Goal: Task Accomplishment & Management: Manage account settings

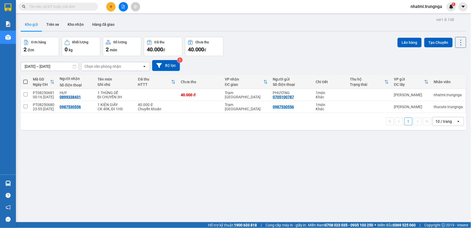
click at [425, 7] on span "nhatmi.trungnga" at bounding box center [427, 6] width 40 height 7
click at [422, 17] on span "Đăng xuất" at bounding box center [429, 17] width 29 height 6
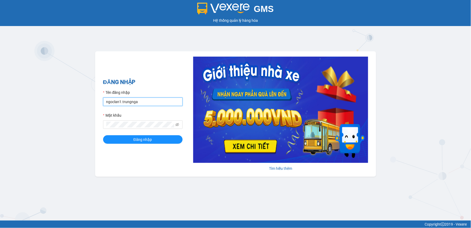
click at [116, 102] on input "ngoclan1.trungnga" at bounding box center [143, 101] width 80 height 8
type input "kimhoan.trungnga"
click at [103, 135] on button "Đăng nhập" at bounding box center [143, 139] width 80 height 8
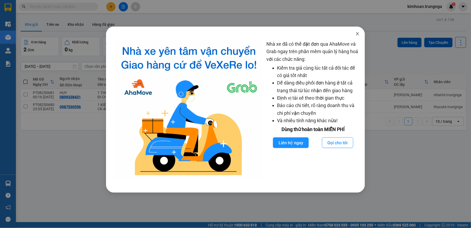
click at [356, 34] on icon "close" at bounding box center [358, 34] width 4 height 4
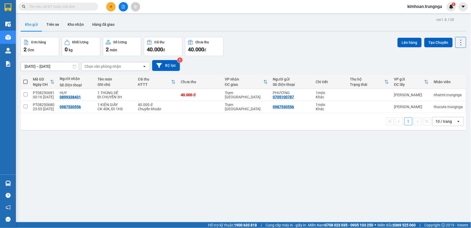
click at [48, 65] on input "[DATE] – [DATE]" at bounding box center [50, 66] width 58 height 8
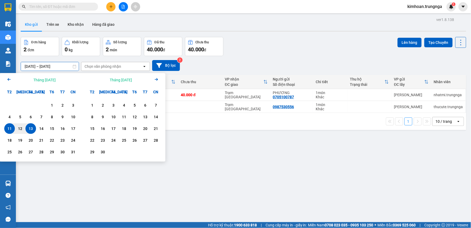
click at [14, 129] on div "11" at bounding box center [9, 128] width 11 height 11
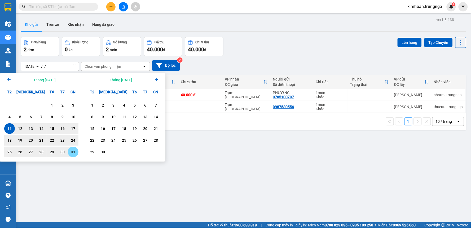
click at [72, 153] on div "31" at bounding box center [72, 152] width 7 height 6
type input "[DATE] – [DATE]"
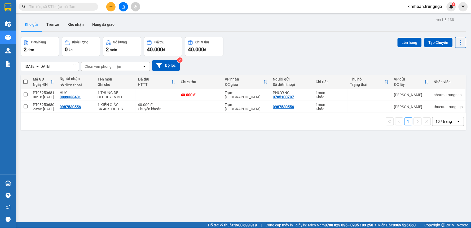
click at [118, 65] on div "Chọn văn phòng nhận" at bounding box center [103, 66] width 37 height 5
click at [234, 174] on div "ver 1.8.138 Kho gửi Trên xe Kho nhận Hàng đã giao Đơn hàng 2 đơn Khối lượng 0 k…" at bounding box center [244, 130] width 450 height 228
click at [116, 63] on div "Chọn văn phòng nhận" at bounding box center [111, 66] width 61 height 8
click at [115, 89] on div "Trạm [GEOGRAPHIC_DATA]" at bounding box center [115, 87] width 69 height 10
click at [110, 8] on icon "plus" at bounding box center [111, 7] width 4 height 4
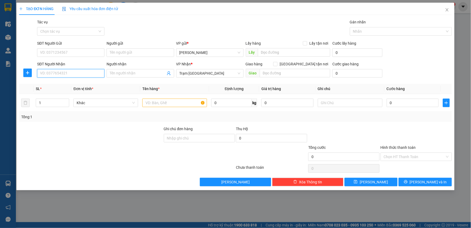
click at [81, 72] on input "SĐT Người Nhận" at bounding box center [70, 73] width 67 height 8
click at [89, 70] on input "SĐT Người Nhận" at bounding box center [70, 73] width 67 height 8
type input "0977413608"
click at [47, 54] on input "SĐT Người Gửi" at bounding box center [70, 52] width 67 height 8
type input "0946191633"
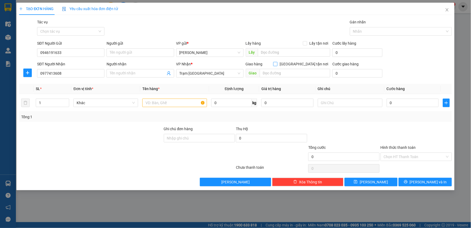
click at [277, 64] on input "[GEOGRAPHIC_DATA] tận nơi" at bounding box center [275, 64] width 4 height 4
checkbox input "true"
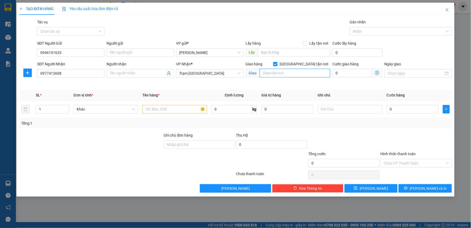
click at [300, 70] on input "text" at bounding box center [295, 73] width 71 height 8
type input "16/47/20A [PERSON_NAME], P2, Q3"
click at [340, 77] on input "0" at bounding box center [353, 73] width 40 height 8
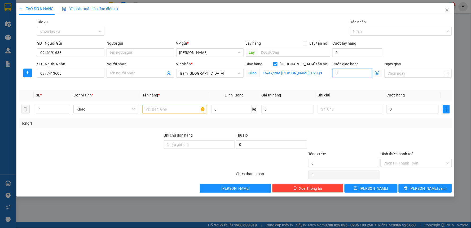
type input "5"
type input "50"
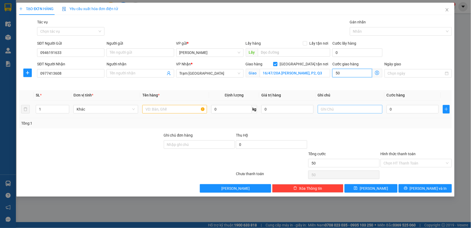
type input "50"
type input "50.000"
click at [343, 105] on input "text" at bounding box center [350, 109] width 65 height 8
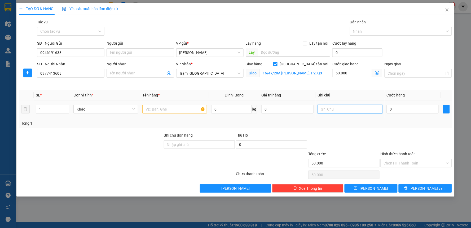
type input "t"
click at [341, 110] on input "Tận Nơi 100k" at bounding box center [350, 109] width 65 height 8
type input "Tận Nơi 50k"
click at [399, 109] on input "0" at bounding box center [413, 109] width 52 height 8
type input "5"
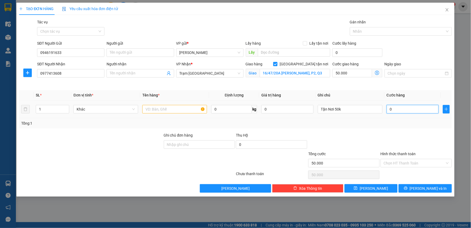
type input "50.005"
type input "50"
type input "50.050"
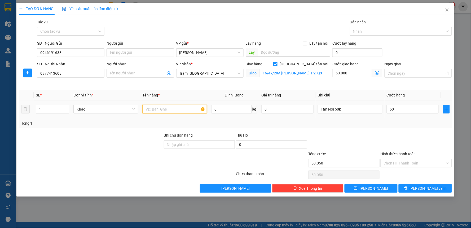
type input "50.000"
type input "100.000"
click at [168, 112] on input "text" at bounding box center [174, 109] width 65 height 8
type input "1 THÙNG XỐP"
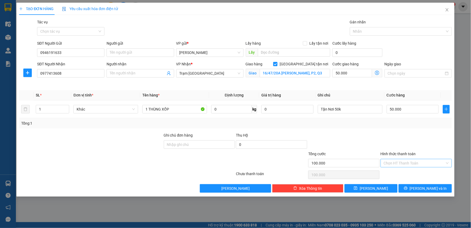
click at [407, 162] on input "Hình thức thanh toán" at bounding box center [414, 163] width 61 height 8
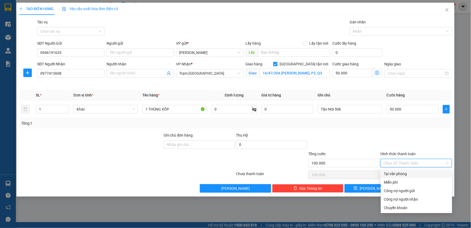
drag, startPoint x: 400, startPoint y: 171, endPoint x: 405, endPoint y: 175, distance: 6.0
click at [400, 172] on div "Tại văn phòng" at bounding box center [416, 174] width 65 height 6
type input "0"
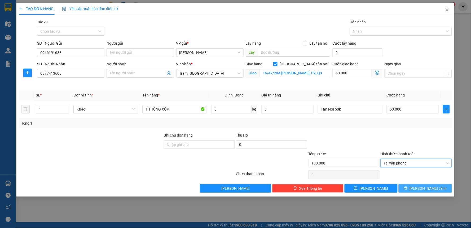
click at [408, 189] on icon "printer" at bounding box center [406, 188] width 4 height 4
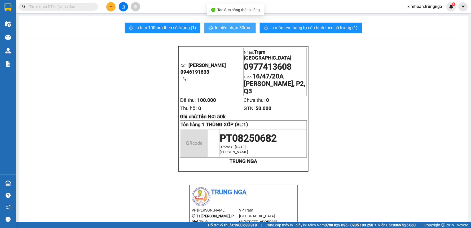
click at [241, 25] on span "In biên nhận 80mm" at bounding box center [233, 27] width 37 height 7
click at [220, 28] on span "In biên nhận 80mm" at bounding box center [233, 27] width 37 height 7
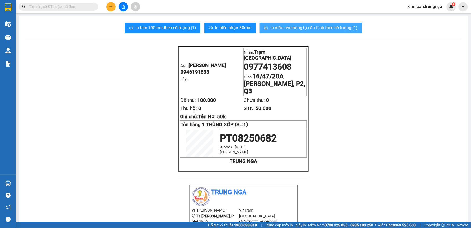
click at [312, 24] on button "In mẫu tem hàng tự cấu hình theo số lượng (1)" at bounding box center [311, 28] width 102 height 11
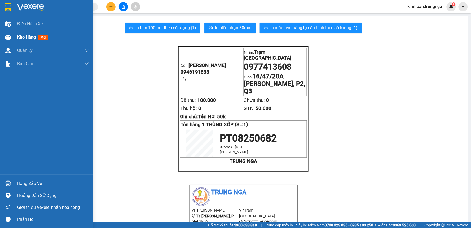
click at [15, 38] on div "Kho hàng mới" at bounding box center [46, 37] width 93 height 13
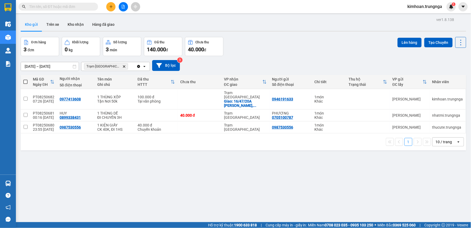
click at [25, 81] on span at bounding box center [25, 82] width 4 height 4
click at [25, 79] on input "checkbox" at bounding box center [25, 79] width 0 height 0
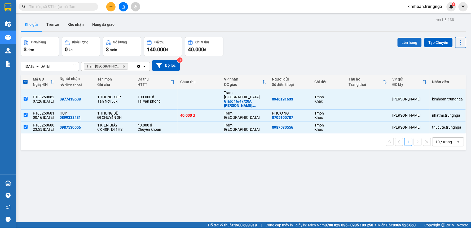
click at [406, 43] on button "Lên hàng" at bounding box center [410, 43] width 24 height 10
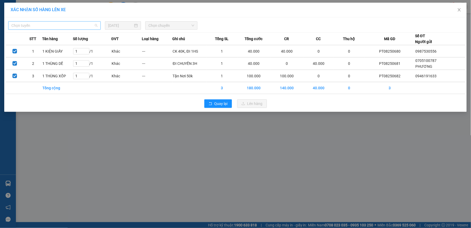
click at [73, 22] on span "Chọn tuyến" at bounding box center [54, 25] width 86 height 8
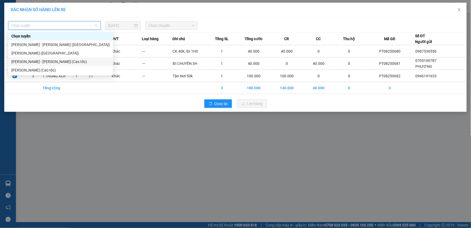
drag, startPoint x: 42, startPoint y: 63, endPoint x: 166, endPoint y: 28, distance: 128.1
click at [44, 63] on div "[PERSON_NAME] - [PERSON_NAME] (Cao tốc)" at bounding box center [60, 62] width 99 height 6
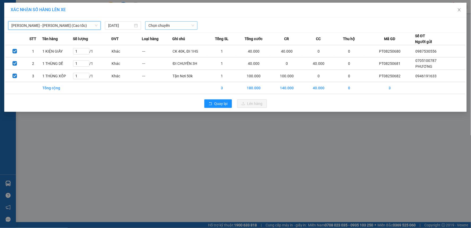
click at [173, 26] on span "Chọn chuyến" at bounding box center [172, 25] width 46 height 8
click at [153, 25] on span "Chọn chuyến" at bounding box center [172, 25] width 46 height 8
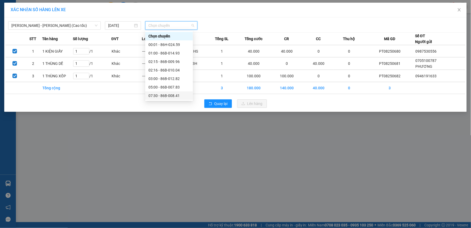
click at [171, 97] on div "07:30 - 86B-008.41" at bounding box center [169, 96] width 41 height 6
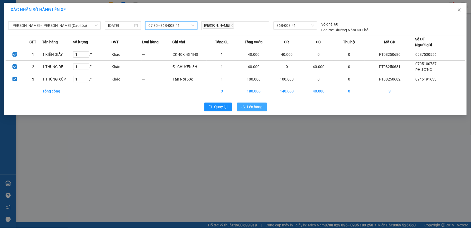
click at [248, 108] on span "Lên hàng" at bounding box center [254, 107] width 15 height 6
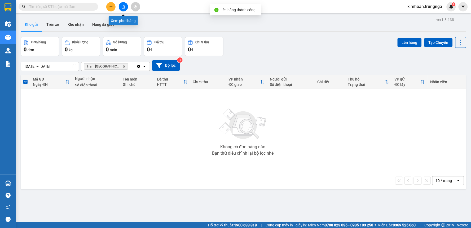
click at [123, 5] on icon "file-add" at bounding box center [123, 7] width 4 height 4
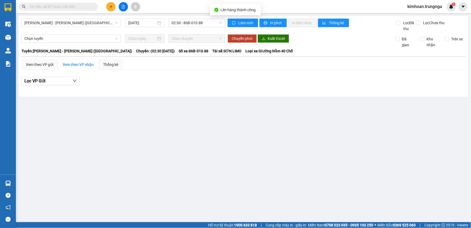
click at [96, 16] on div "[PERSON_NAME] - [PERSON_NAME] ([GEOGRAPHIC_DATA]) [DATE] 02:30 - 86B-010.88 Làm…" at bounding box center [244, 56] width 450 height 81
click at [100, 23] on span "[PERSON_NAME] - [PERSON_NAME] ([GEOGRAPHIC_DATA])" at bounding box center [70, 23] width 93 height 8
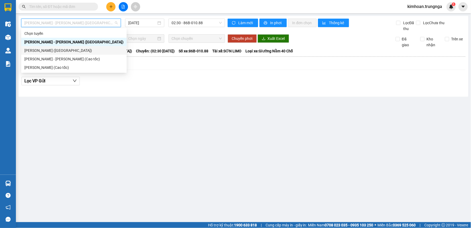
click at [70, 57] on div "[PERSON_NAME] - [PERSON_NAME] (Cao tốc)" at bounding box center [73, 59] width 99 height 6
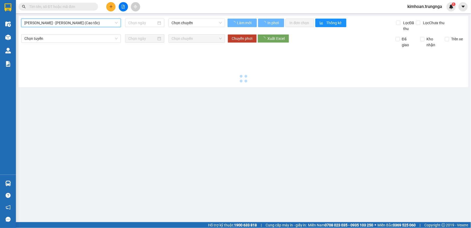
type input "[DATE]"
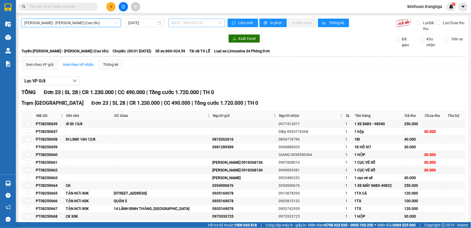
click at [190, 23] on span "00:01 - 86H-024.59" at bounding box center [197, 23] width 50 height 8
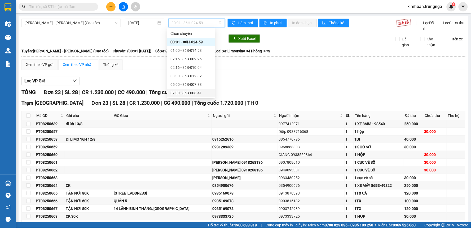
click at [182, 93] on div "07:30 - 86B-008.41" at bounding box center [191, 93] width 41 height 6
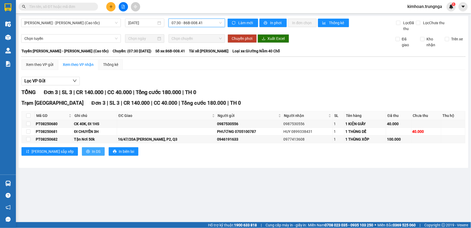
click at [92, 152] on span "In DS" at bounding box center [96, 151] width 8 height 6
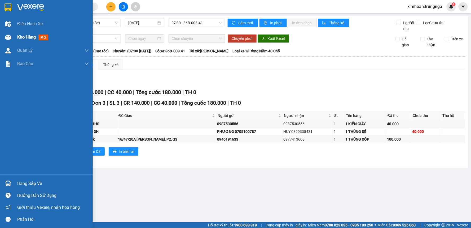
click at [24, 39] on span "Kho hàng" at bounding box center [26, 36] width 19 height 5
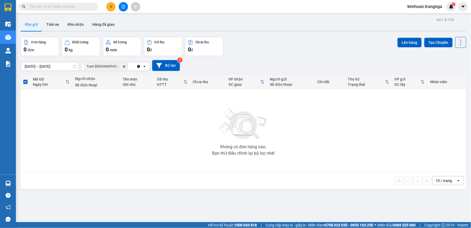
click at [90, 4] on input "text" at bounding box center [60, 7] width 63 height 6
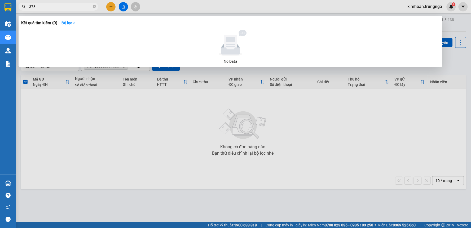
type input "3733"
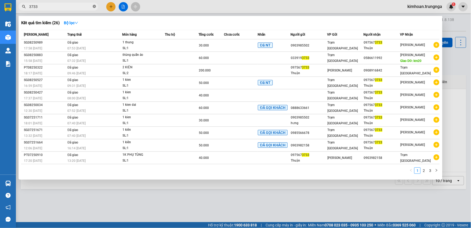
click at [94, 6] on icon "close-circle" at bounding box center [94, 6] width 3 height 3
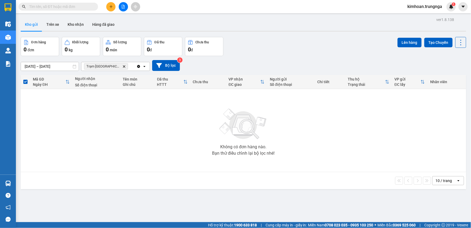
click at [166, 3] on div "Kết quả tìm kiếm ( 26 ) Bộ lọc Mã ĐH Trạng thái Món hàng Thu hộ Tổng cước Chưa …" at bounding box center [235, 6] width 471 height 13
click at [79, 8] on input "text" at bounding box center [60, 7] width 63 height 6
click at [68, 6] on input "text" at bounding box center [60, 7] width 63 height 6
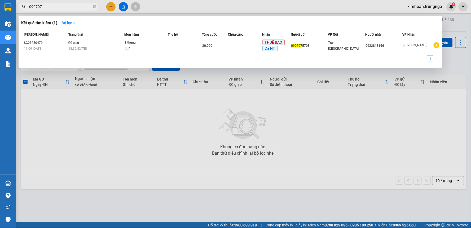
drag, startPoint x: 60, startPoint y: 6, endPoint x: 5, endPoint y: 7, distance: 55.2
click at [5, 7] on section "Kết quả tìm kiếm ( 1 ) Bộ lọc Mã ĐH Trạng thái Món hàng Thu hộ Tổng cước Chưa c…" at bounding box center [235, 114] width 471 height 228
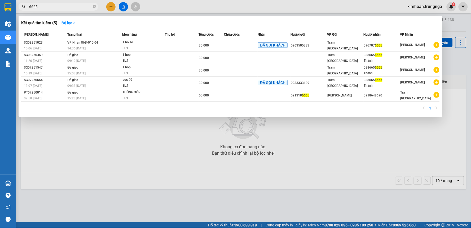
type input "6665"
